Goal: Task Accomplishment & Management: Manage account settings

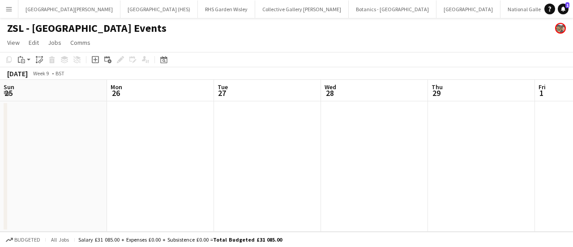
scroll to position [0, 183]
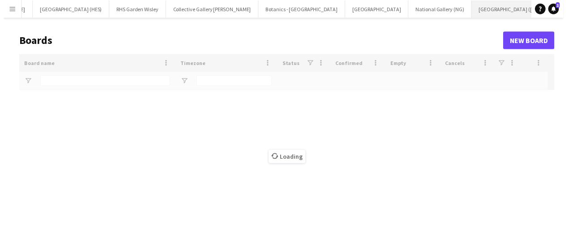
scroll to position [0, 38]
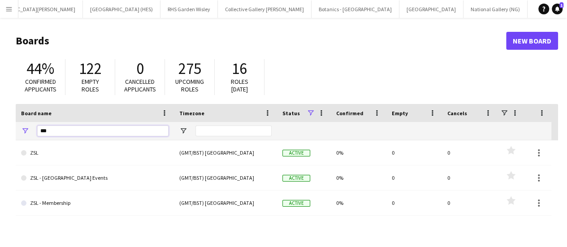
click at [92, 136] on input "***" at bounding box center [102, 130] width 131 height 11
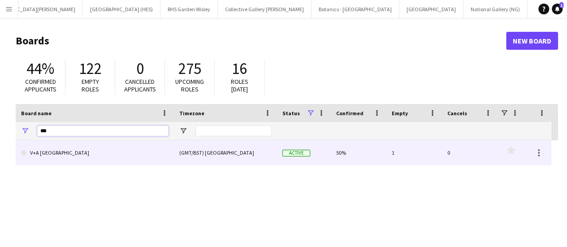
type input "***"
click at [82, 148] on link "V+A [GEOGRAPHIC_DATA]" at bounding box center [94, 152] width 147 height 25
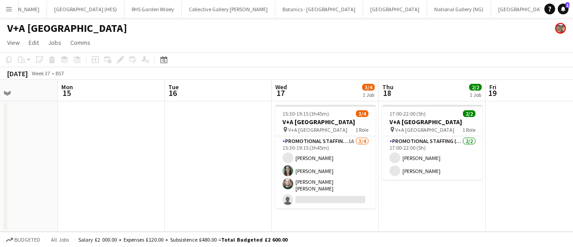
scroll to position [0, 400]
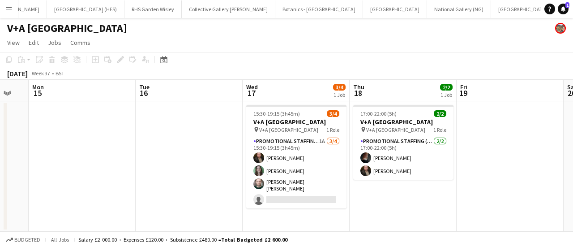
click at [277, 212] on app-date-cell "15:30-19:15 (3h45m) 3/4 V+A [GEOGRAPHIC_DATA] pin V+A DUNDEE 1 Role Promotional…" at bounding box center [296, 166] width 107 height 130
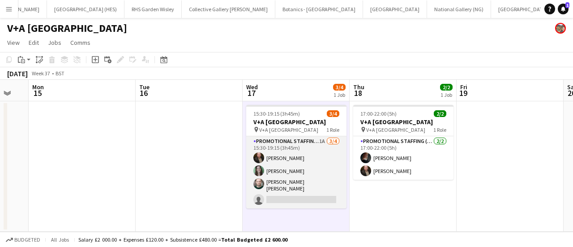
click at [291, 197] on app-card-role "Promotional Staffing (Exhibition Host) 1A [DATE] 15:30-19:15 (3h45m) [PERSON_NA…" at bounding box center [296, 172] width 100 height 72
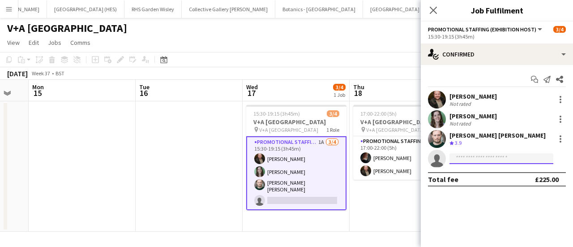
click at [452, 156] on input at bounding box center [502, 158] width 104 height 11
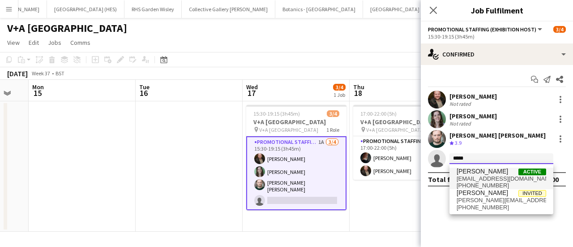
type input "*****"
click at [478, 175] on span "[EMAIL_ADDRESS][DOMAIN_NAME]" at bounding box center [502, 178] width 90 height 7
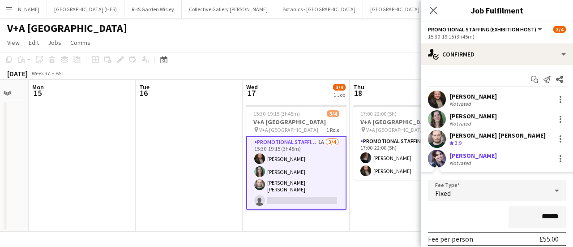
scroll to position [124, 0]
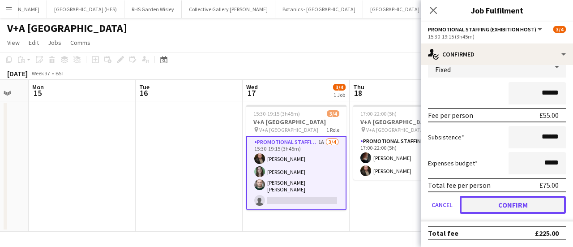
click at [514, 211] on button "Confirm" at bounding box center [513, 205] width 106 height 18
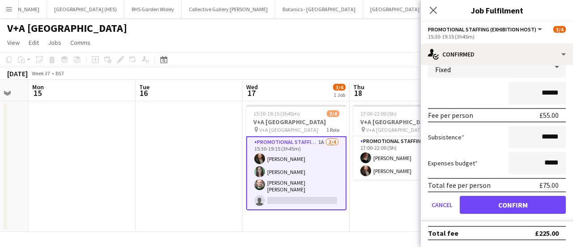
scroll to position [0, 0]
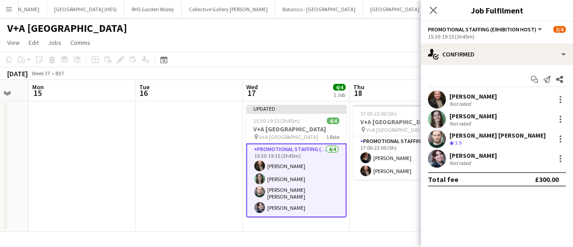
click at [369, 201] on app-date-cell "17:00-22:00 (5h) 2/2 V+A [GEOGRAPHIC_DATA] pin V+A DUNDEE 1 Role Promotional St…" at bounding box center [403, 166] width 107 height 130
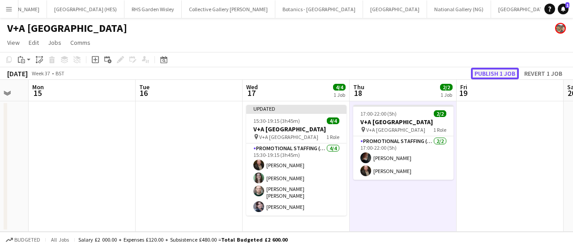
click at [492, 71] on button "Publish 1 job" at bounding box center [495, 74] width 48 height 12
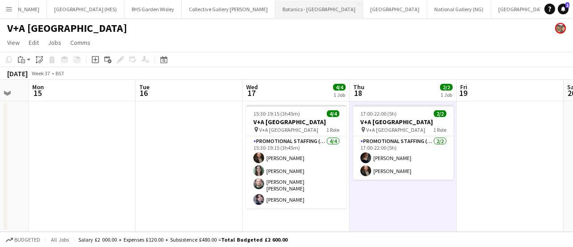
click at [276, 11] on button "Botanics - [GEOGRAPHIC_DATA] Close" at bounding box center [320, 8] width 88 height 17
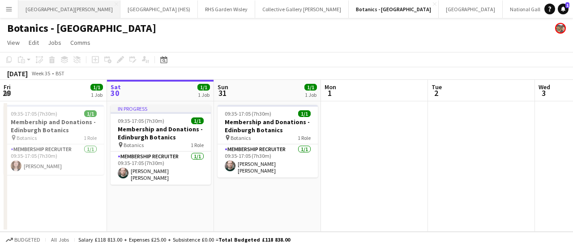
click at [39, 7] on button "[GEOGRAPHIC_DATA][PERSON_NAME] [GEOGRAPHIC_DATA] Close" at bounding box center [69, 8] width 102 height 17
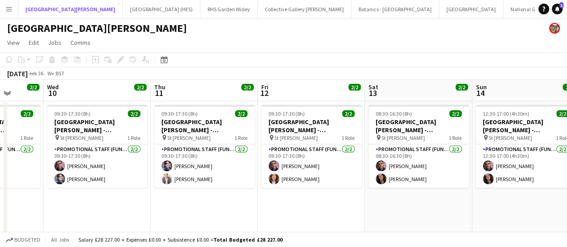
scroll to position [0, 384]
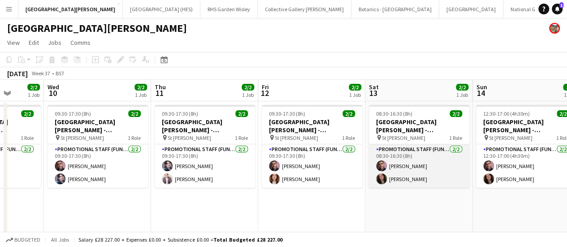
click at [415, 181] on app-card-role "Promotional Staff (Fundraiser) [DATE] 08:30-16:30 (8h) [PERSON_NAME] [PERSON_NA…" at bounding box center [419, 165] width 100 height 43
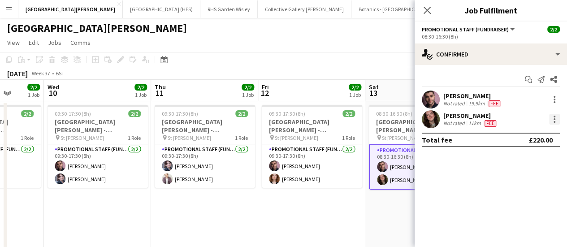
click at [549, 116] on div at bounding box center [554, 119] width 11 height 11
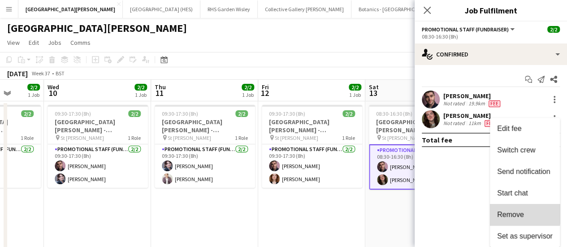
click at [513, 212] on span "Remove" at bounding box center [510, 215] width 27 height 8
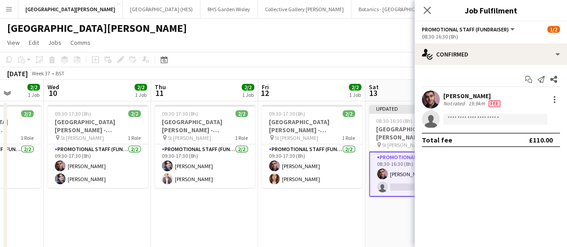
click at [374, 51] on app-page-menu "View Day view expanded Day view collapsed Month view Date picker Jump to [DATE]…" at bounding box center [283, 43] width 567 height 17
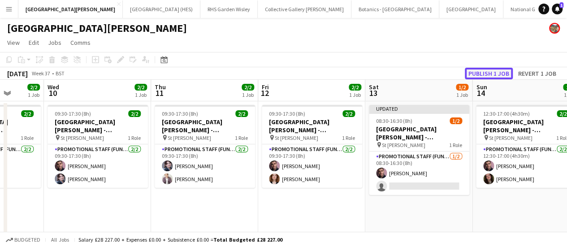
click at [499, 76] on button "Publish 1 job" at bounding box center [489, 74] width 48 height 12
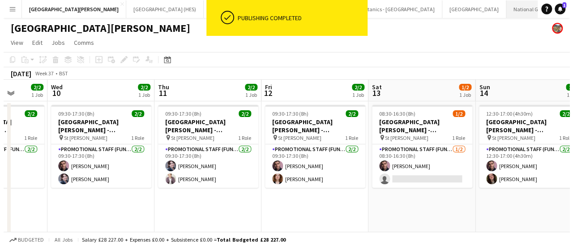
scroll to position [0, 82]
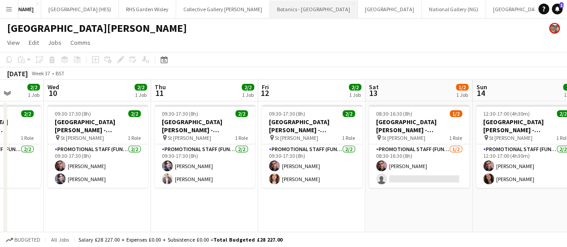
click at [270, 8] on button "Botanics - [GEOGRAPHIC_DATA] Close" at bounding box center [314, 8] width 88 height 17
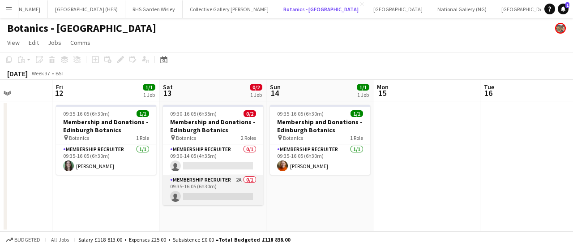
scroll to position [0, 379]
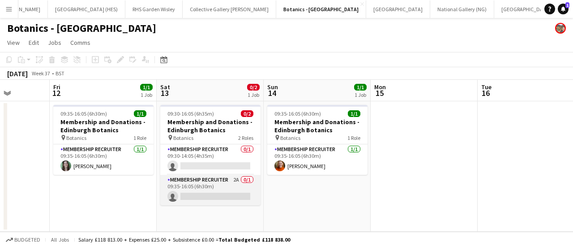
click at [203, 189] on app-card-role "Membership Recruiter 2A 0/1 09:35-16:05 (6h30m) single-neutral-actions" at bounding box center [210, 190] width 100 height 30
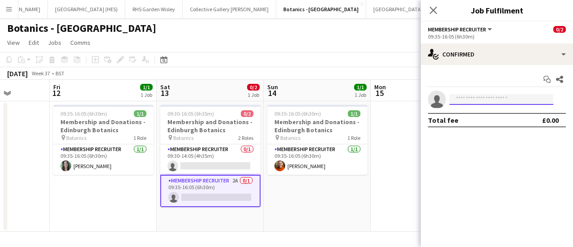
click at [471, 100] on input at bounding box center [502, 99] width 104 height 11
type input "*"
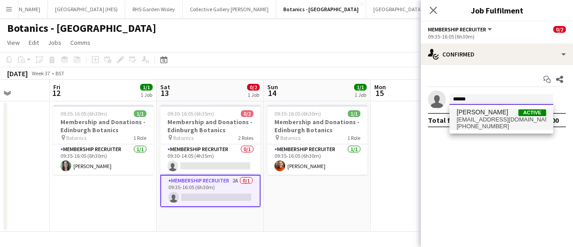
type input "******"
click at [480, 118] on span "[EMAIL_ADDRESS][DOMAIN_NAME]" at bounding box center [502, 119] width 90 height 7
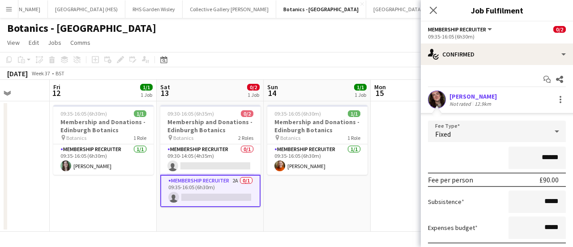
scroll to position [65, 0]
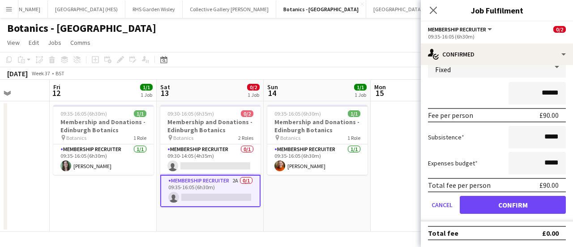
click at [484, 194] on form "Fee Type Fixed ****** Fee per person £90.00 Subsistence ***** Expenses budget *…" at bounding box center [497, 138] width 152 height 165
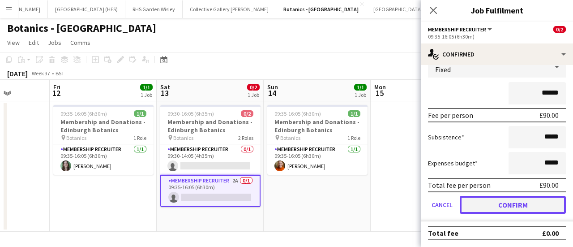
click at [486, 197] on button "Confirm" at bounding box center [513, 205] width 106 height 18
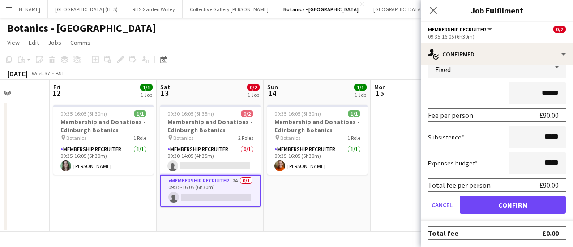
scroll to position [0, 0]
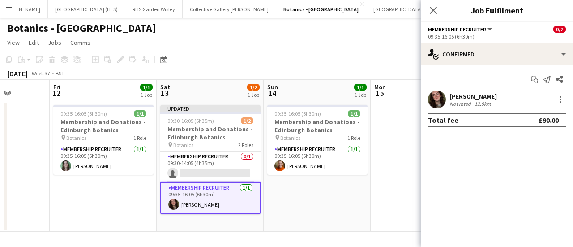
click at [350, 34] on div "Botanics - [GEOGRAPHIC_DATA]" at bounding box center [286, 26] width 573 height 17
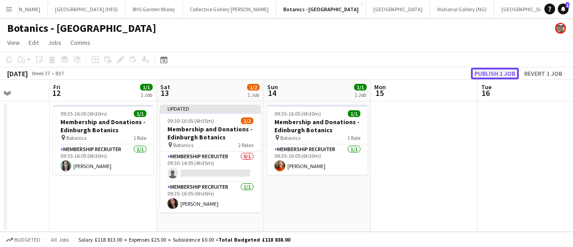
click at [484, 71] on button "Publish 1 job" at bounding box center [495, 74] width 48 height 12
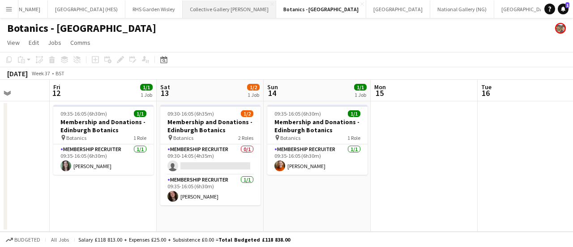
click at [191, 16] on button "Collective Gallery [PERSON_NAME][GEOGRAPHIC_DATA]" at bounding box center [230, 8] width 94 height 17
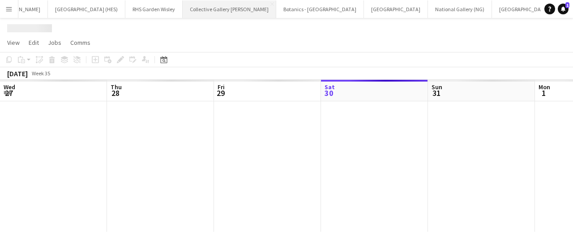
scroll to position [0, 214]
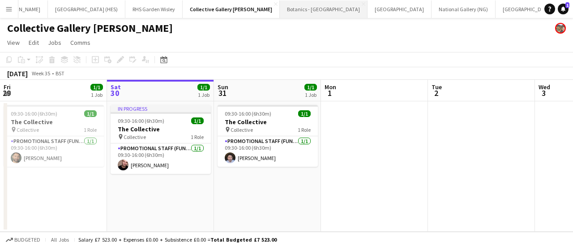
click at [280, 8] on button "Botanics - [GEOGRAPHIC_DATA] Close" at bounding box center [324, 8] width 88 height 17
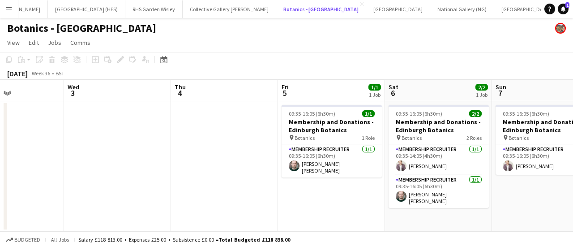
scroll to position [0, 429]
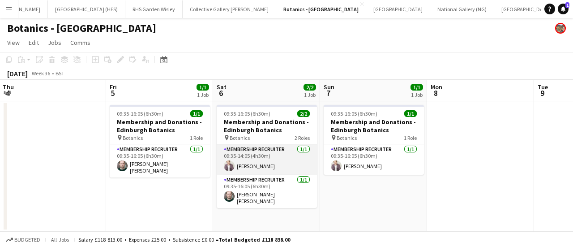
click at [264, 170] on app-card-role "Membership Recruiter [DATE] 09:35-14:05 (4h30m) [PERSON_NAME]" at bounding box center [267, 159] width 100 height 30
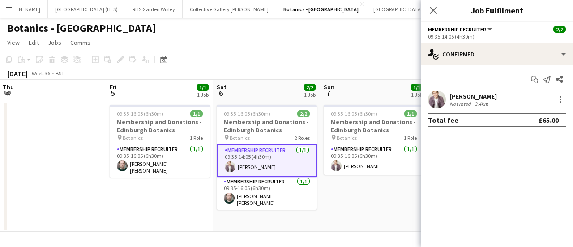
click at [504, 98] on div "[PERSON_NAME] Not rated 3.4km" at bounding box center [497, 99] width 152 height 18
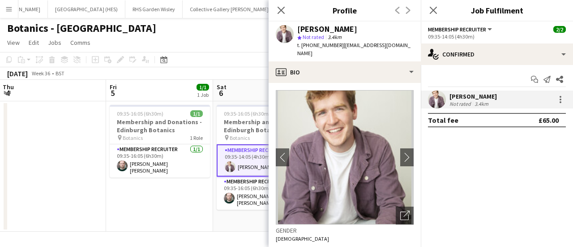
click at [509, 161] on mat-expansion-panel "check Confirmed Start chat Send notification Share [PERSON_NAME] Not rated 3.4k…" at bounding box center [497, 156] width 152 height 182
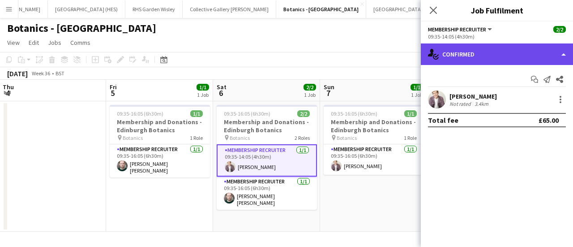
click at [511, 56] on div "single-neutral-actions-check-2 Confirmed" at bounding box center [497, 54] width 152 height 22
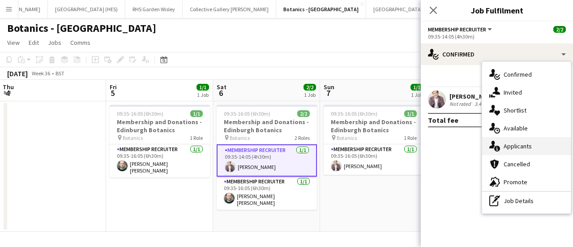
click at [535, 141] on div "single-neutral-actions-information Applicants" at bounding box center [527, 146] width 89 height 18
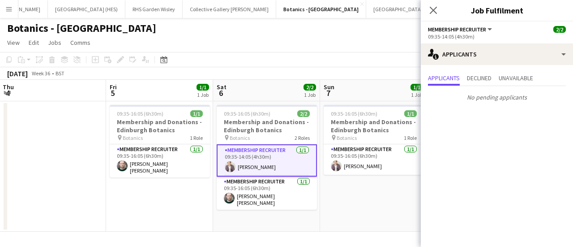
click at [485, 91] on p "No pending applicants" at bounding box center [497, 97] width 152 height 15
click at [483, 83] on span "Declined" at bounding box center [479, 78] width 25 height 13
click at [527, 76] on span "Unavailable" at bounding box center [516, 78] width 34 height 6
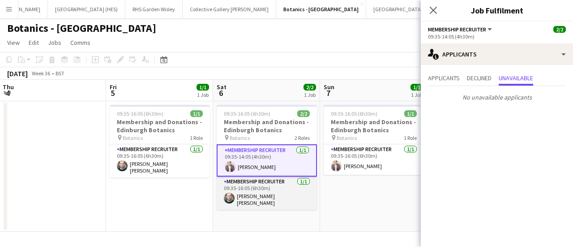
click at [271, 205] on app-card-role "Membership Recruiter [DATE] 09:35-16:05 (6h30m) [PERSON_NAME] [PERSON_NAME]" at bounding box center [267, 193] width 100 height 33
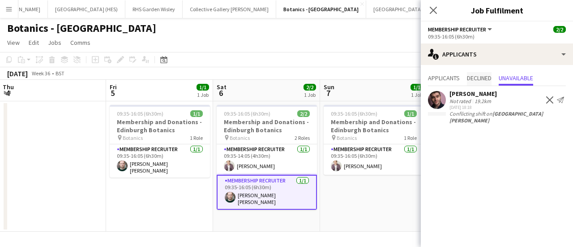
click at [475, 78] on span "Declined" at bounding box center [479, 78] width 25 height 6
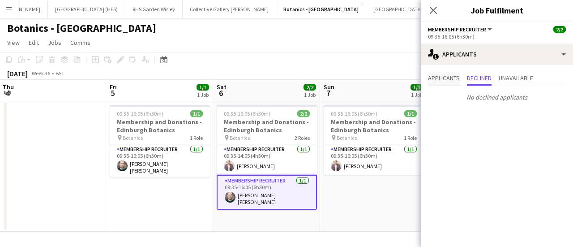
click at [444, 78] on span "Applicants" at bounding box center [444, 78] width 32 height 6
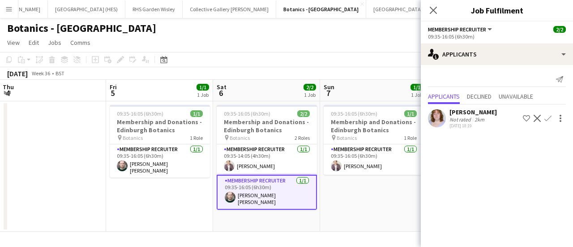
click at [343, 59] on app-toolbar "Copy Paste Paste Ctrl+V Paste with crew Ctrl+Shift+V Paste linked Job [GEOGRAPH…" at bounding box center [286, 59] width 573 height 15
